Goal: Task Accomplishment & Management: Complete application form

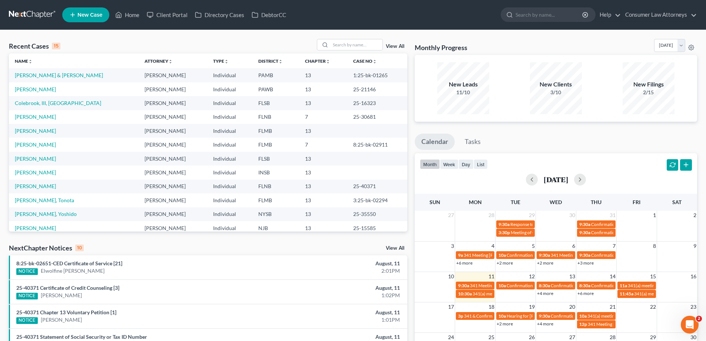
click at [358, 51] on div "Recent Cases 15 View All" at bounding box center [208, 46] width 398 height 14
click at [361, 42] on input "search" at bounding box center [357, 44] width 52 height 11
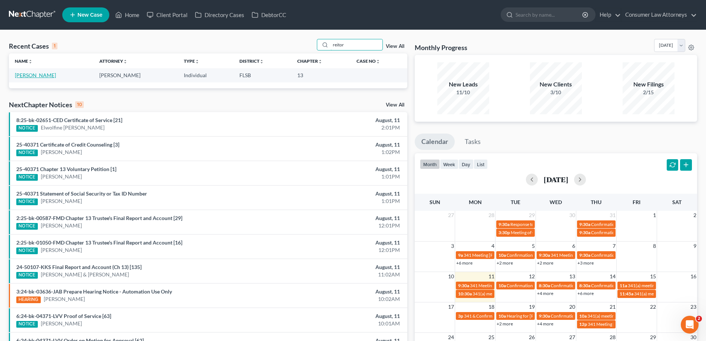
type input "reitor"
click at [28, 75] on link "[PERSON_NAME]" at bounding box center [35, 75] width 41 height 6
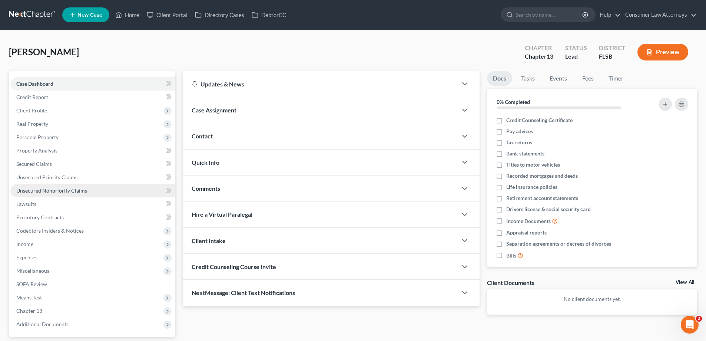
click at [77, 191] on span "Unsecured Nonpriority Claims" at bounding box center [51, 190] width 71 height 6
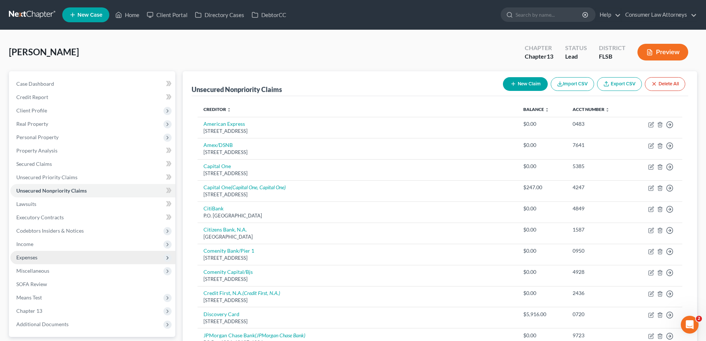
click at [30, 255] on span "Expenses" at bounding box center [26, 257] width 21 height 6
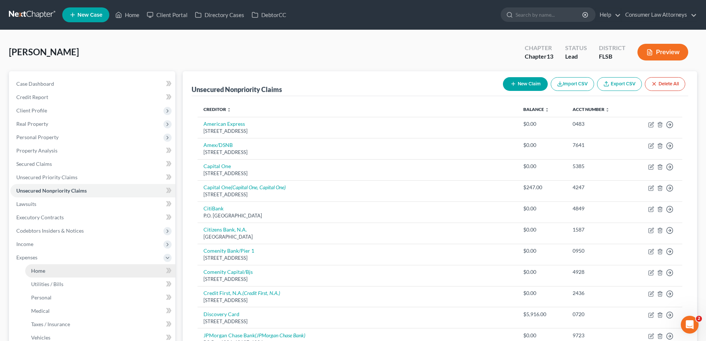
click at [42, 271] on span "Home" at bounding box center [38, 270] width 14 height 6
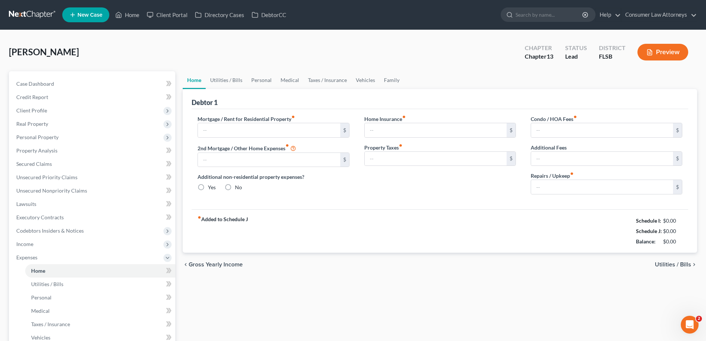
type input "365.99"
type input "0.00"
radio input "true"
type input "0.00"
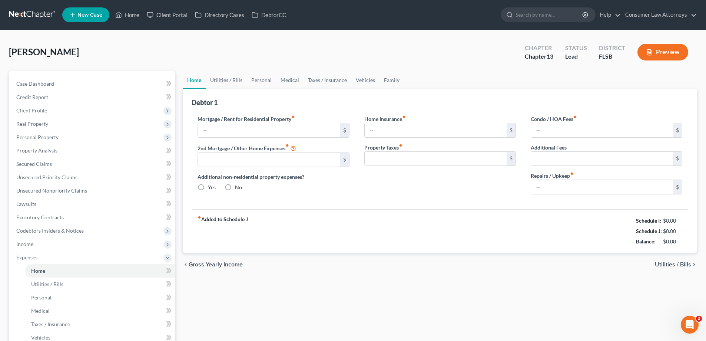
type input "0.00"
click at [229, 80] on link "Utilities / Bills" at bounding box center [226, 80] width 41 height 18
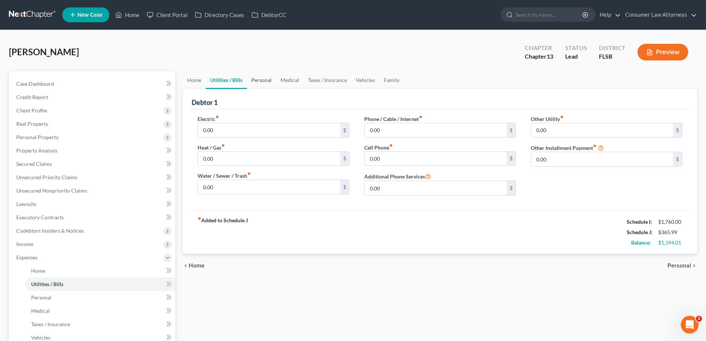
click at [263, 83] on link "Personal" at bounding box center [261, 80] width 29 height 18
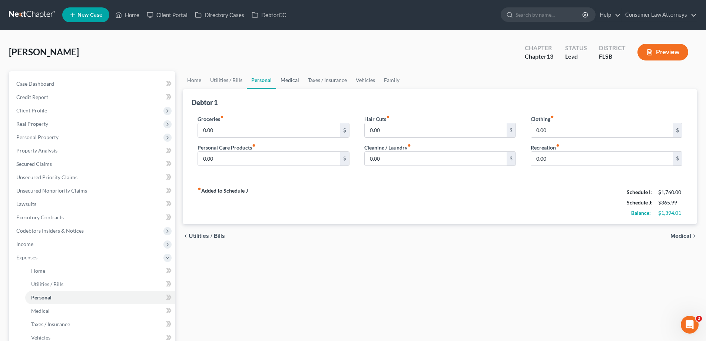
click at [293, 77] on link "Medical" at bounding box center [289, 80] width 27 height 18
